Goal: Task Accomplishment & Management: Complete application form

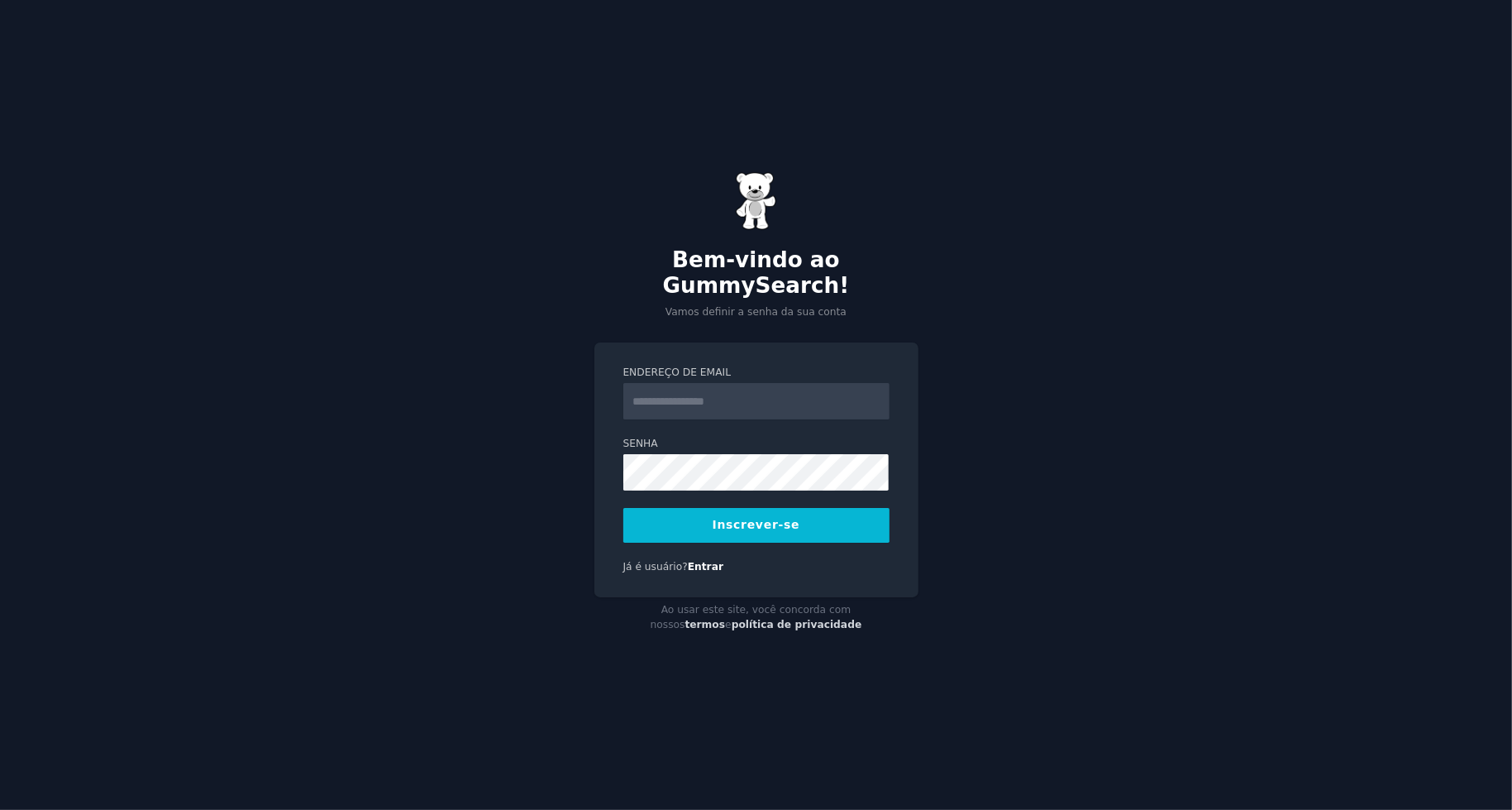
click at [748, 403] on input "Endereço de email" at bounding box center [756, 401] width 266 height 37
click at [1019, 279] on div "Bem-vindo ao GummySearch! Vamos definir a senha da sua conta Endereço de email …" at bounding box center [756, 405] width 1512 height 810
click at [789, 397] on input "Endereço de email" at bounding box center [756, 401] width 266 height 37
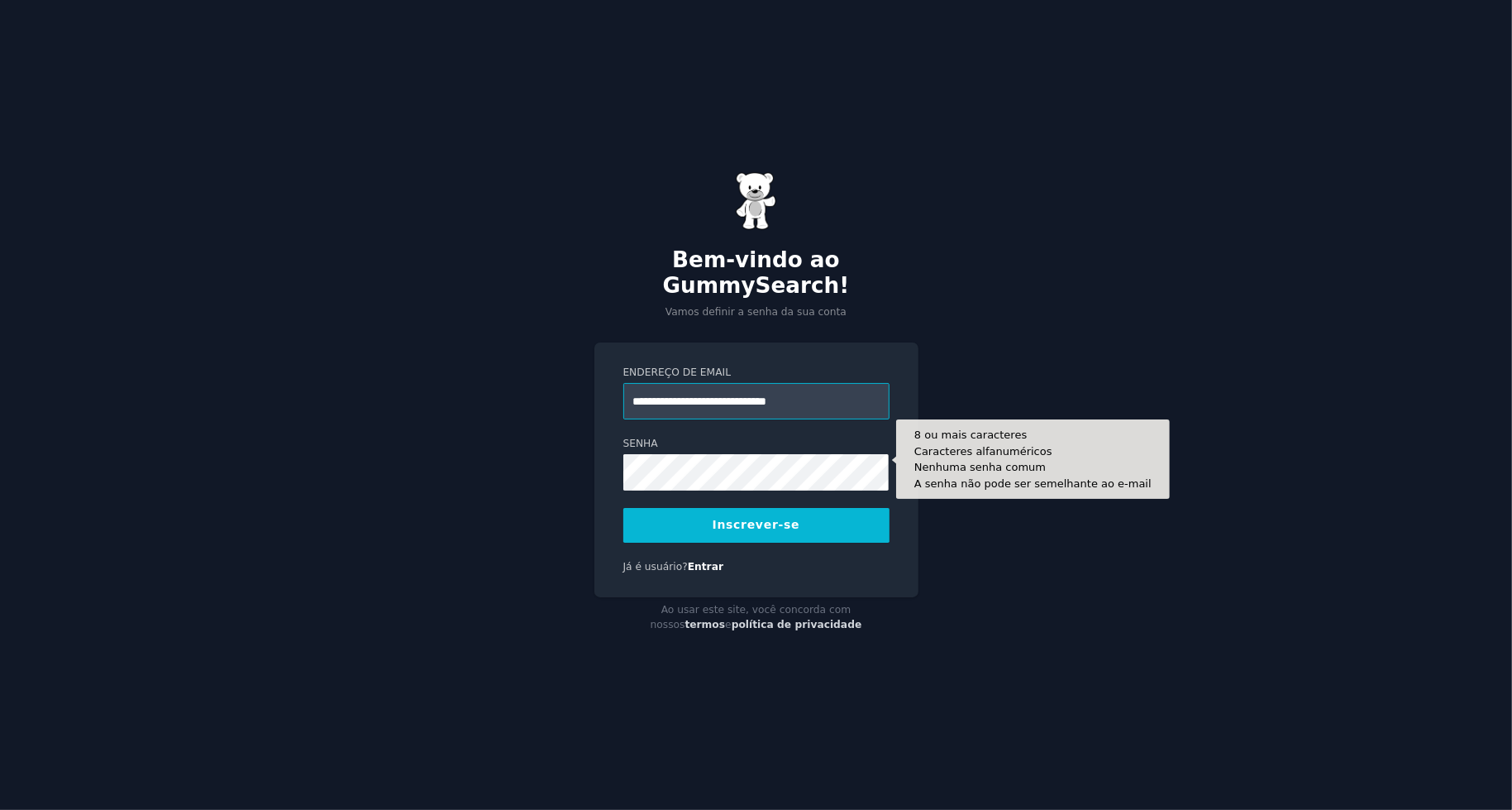
type input "**********"
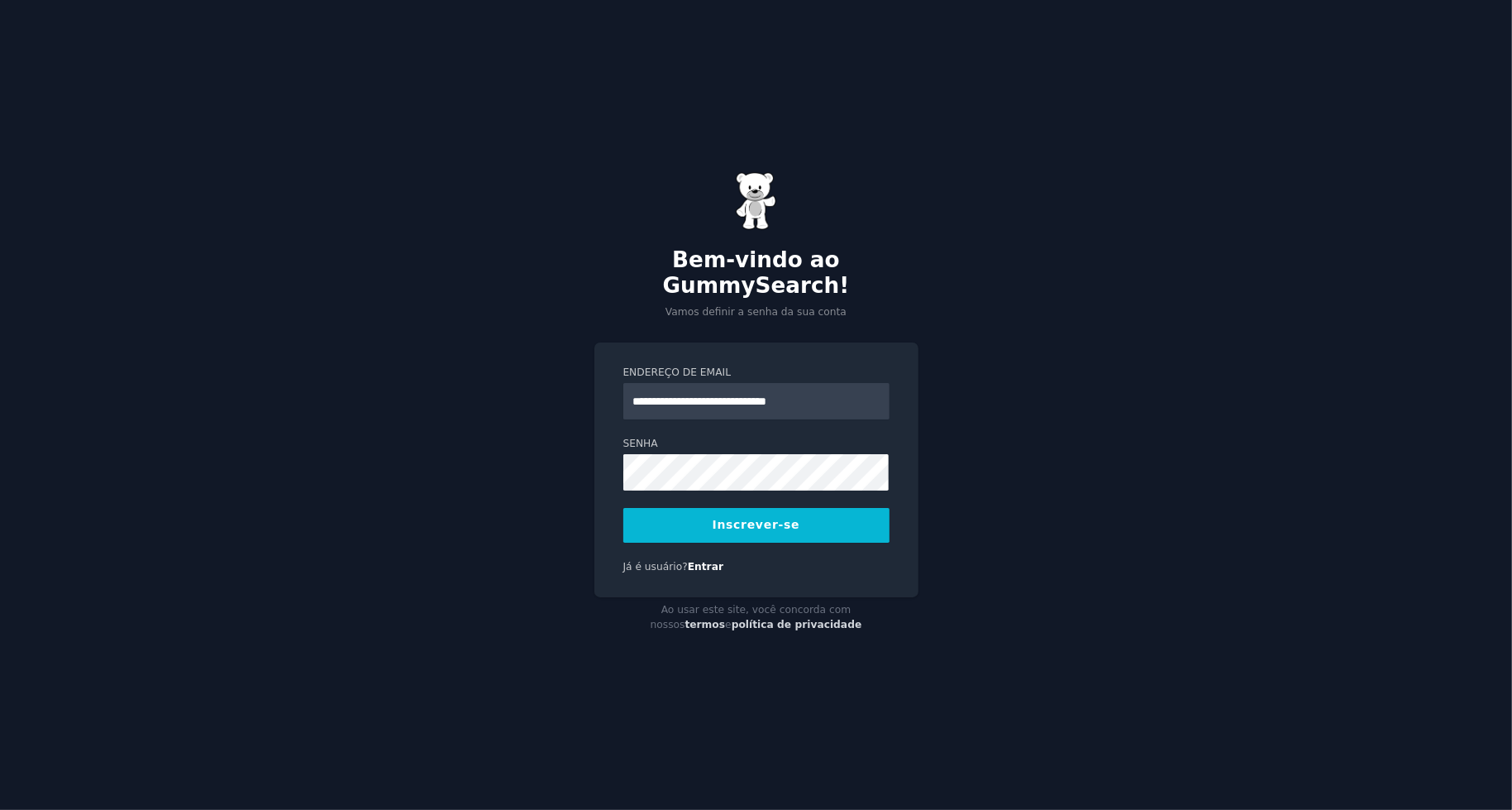
click at [762, 517] on font "Inscrever-se" at bounding box center [756, 523] width 88 height 13
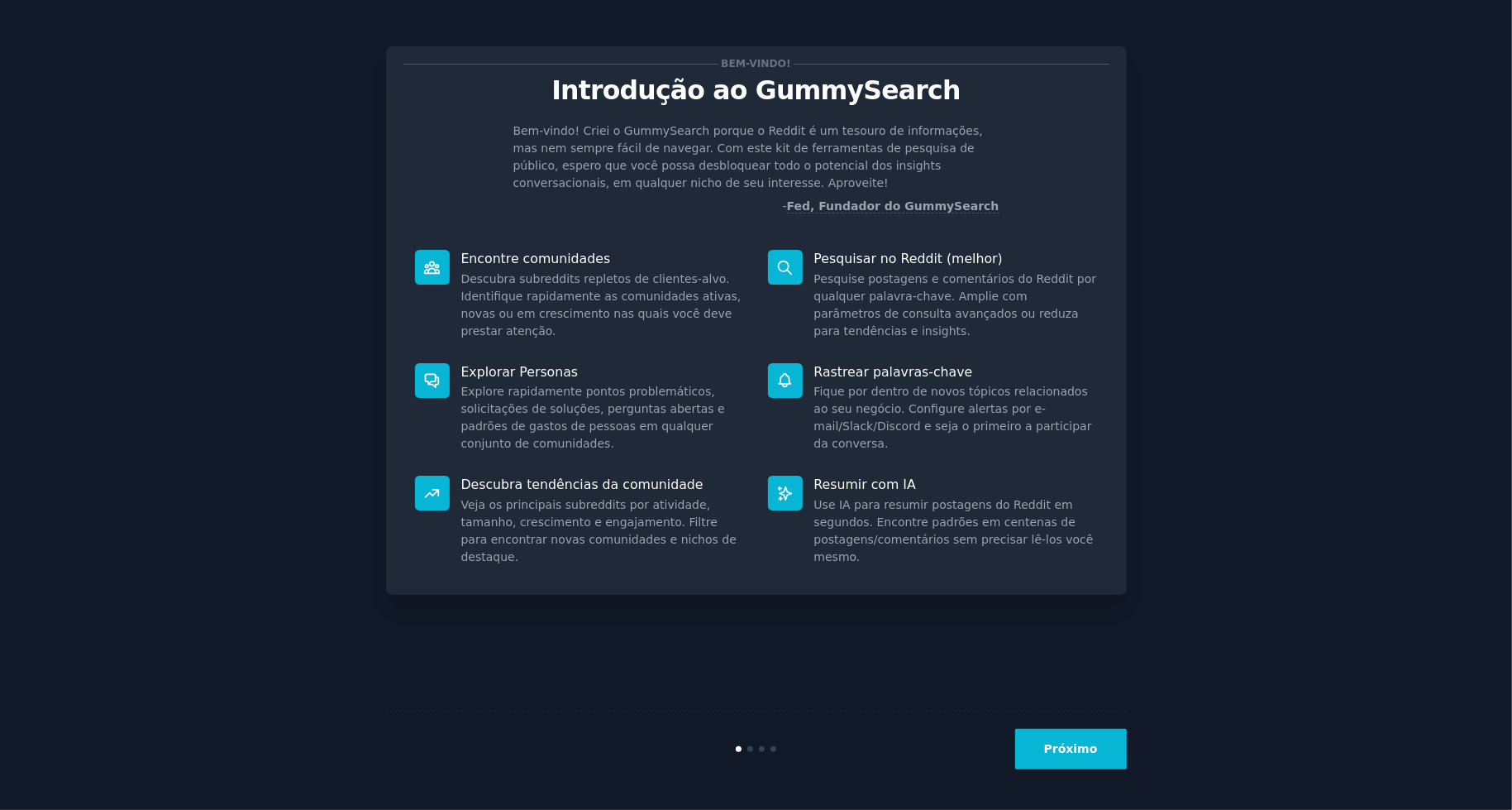
click at [1092, 758] on button "Próximo" at bounding box center [1071, 749] width 112 height 41
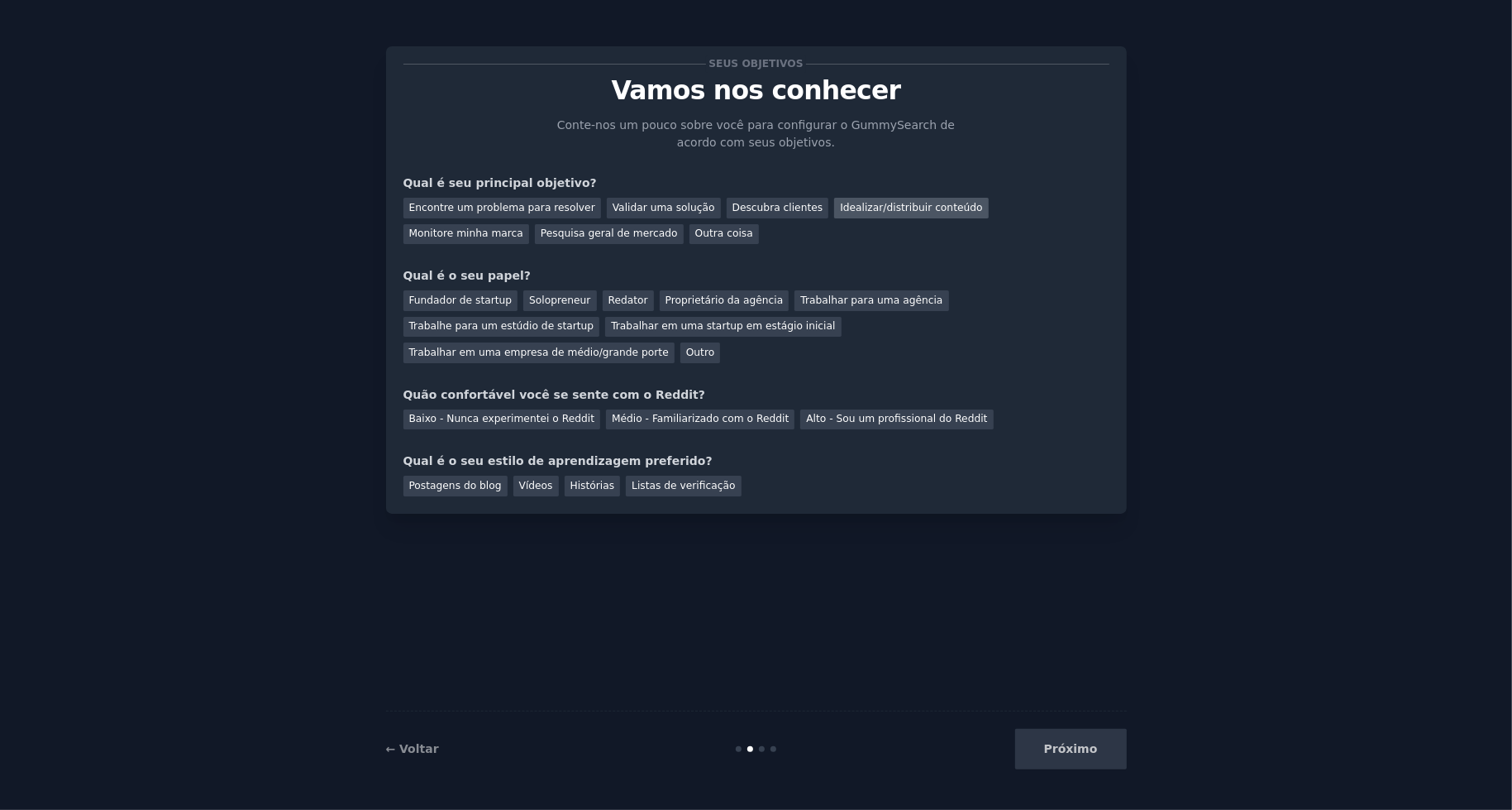
click at [841, 205] on font "Idealizar/distribuir conteúdo" at bounding box center [912, 208] width 142 height 12
click at [436, 296] on font "Fundador de startup" at bounding box center [461, 301] width 104 height 12
click at [612, 412] on font "Médio - Familiarizado com o Reddit" at bounding box center [700, 418] width 177 height 12
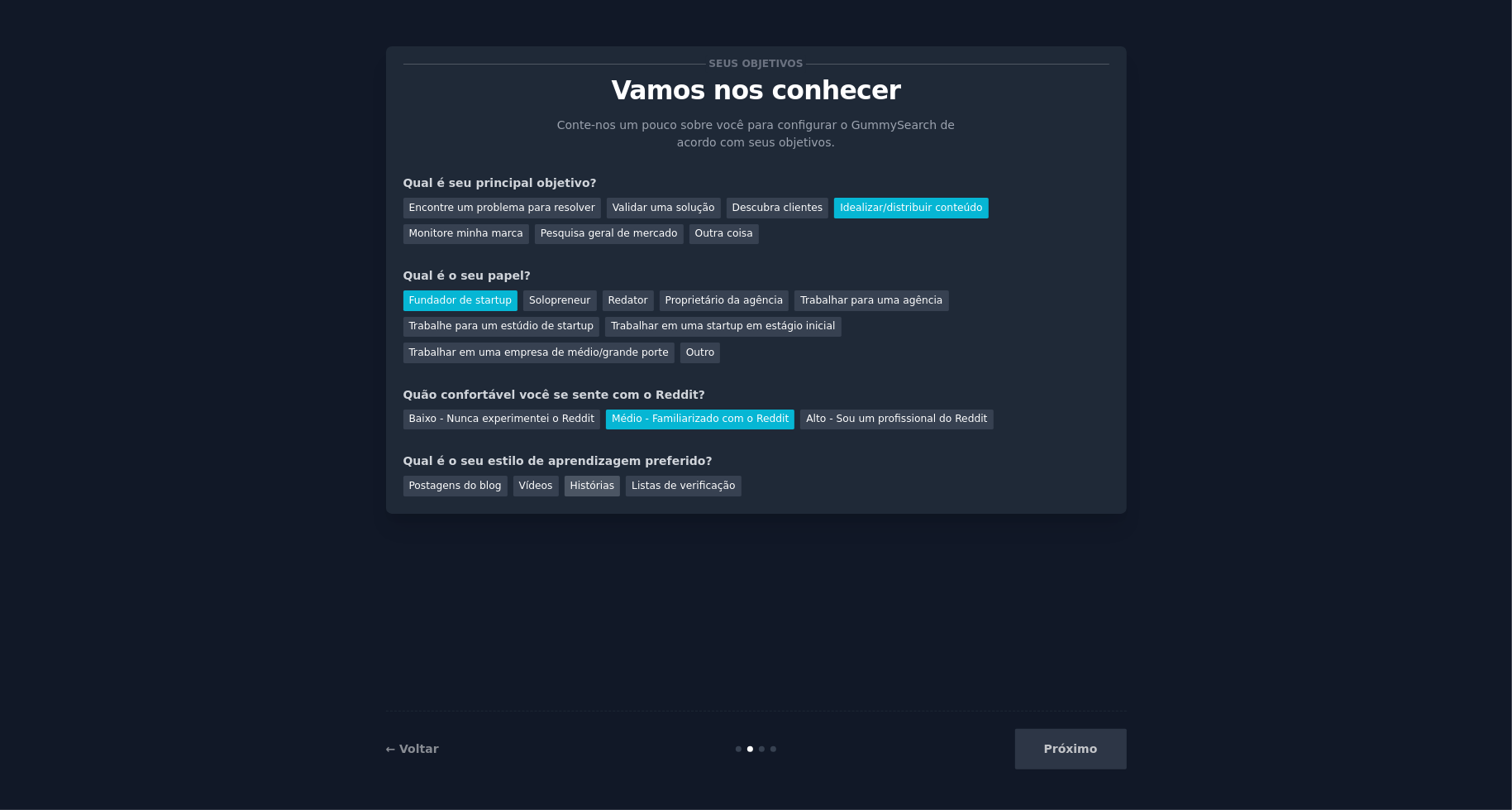
click at [576, 476] on div "Histórias" at bounding box center [592, 486] width 56 height 21
click at [634, 480] on font "Listas de verificação" at bounding box center [683, 486] width 104 height 12
click at [571, 480] on font "Histórias" at bounding box center [592, 486] width 44 height 12
click at [688, 480] on font "Listas de verificação" at bounding box center [683, 486] width 104 height 12
click at [1087, 745] on font "Próximo" at bounding box center [1071, 748] width 53 height 13
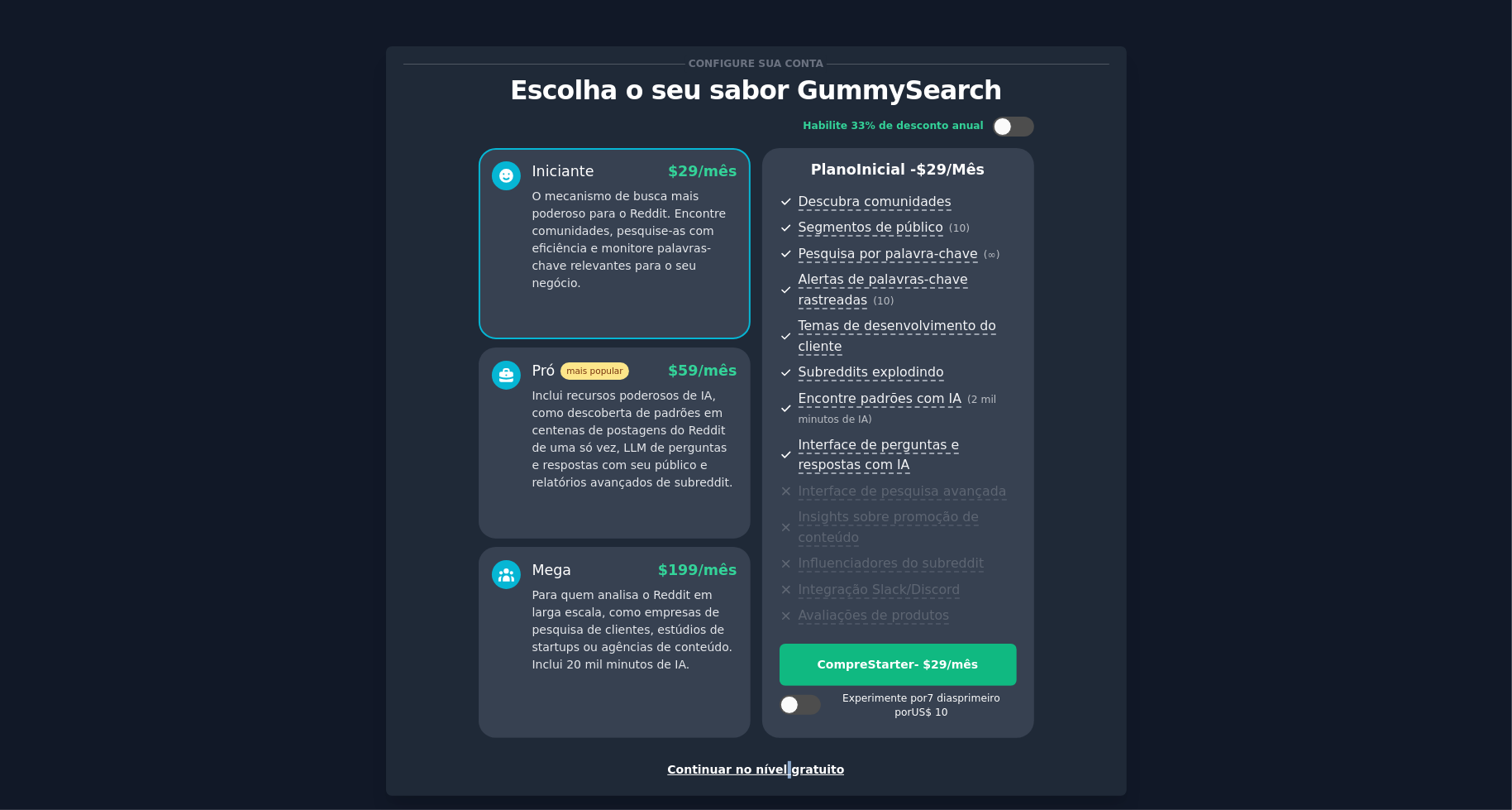
click at [781, 763] on font "Continuar no nível gratuito" at bounding box center [756, 768] width 177 height 13
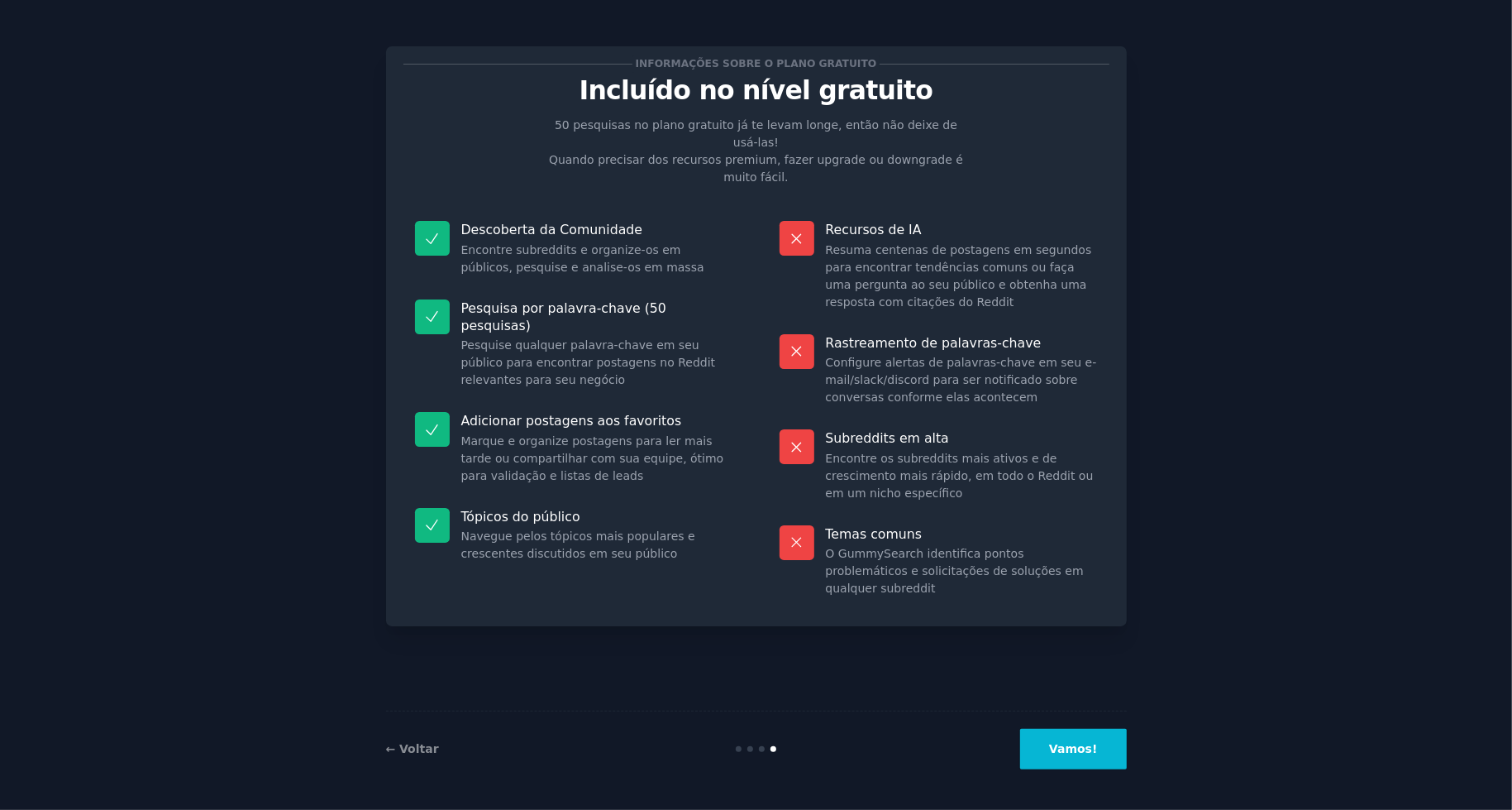
click at [1094, 742] on font "Vamos!" at bounding box center [1073, 748] width 47 height 13
